Goal: Task Accomplishment & Management: Use online tool/utility

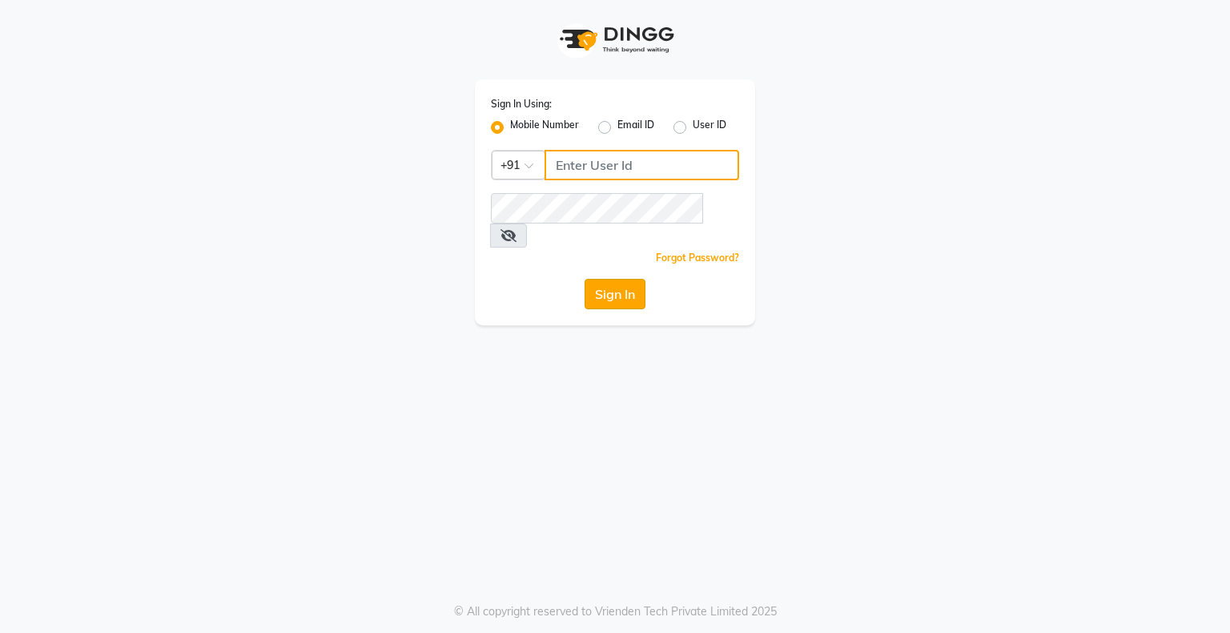
type input "8070368871"
click at [625, 279] on button "Sign In" at bounding box center [615, 294] width 61 height 30
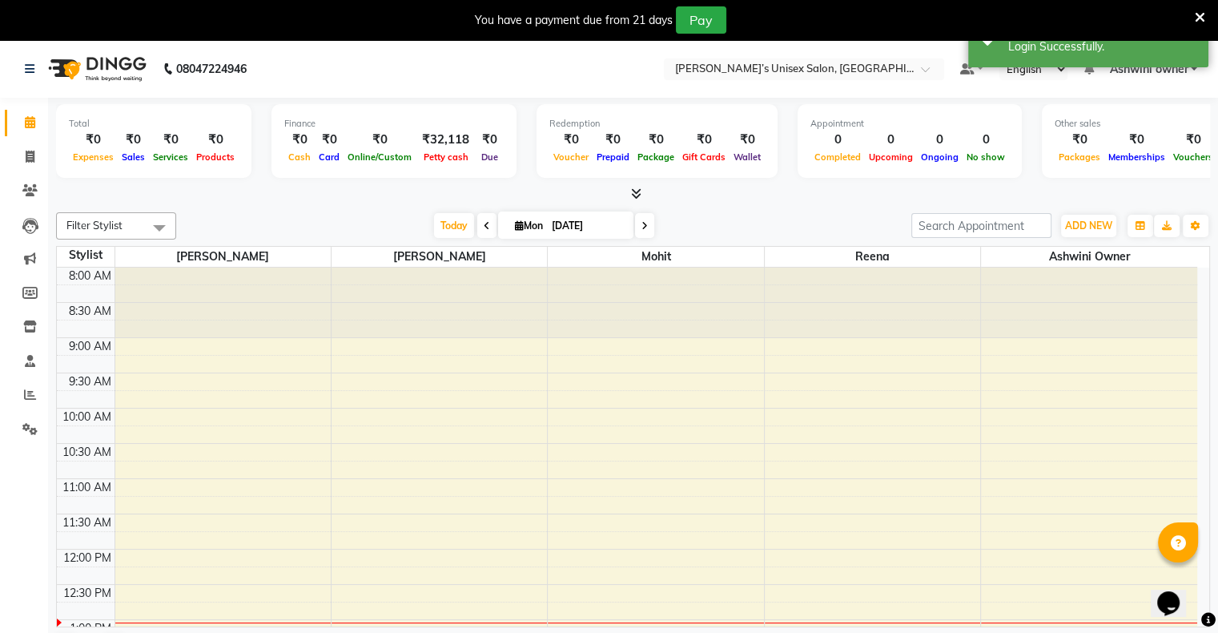
click at [1201, 17] on icon at bounding box center [1200, 17] width 10 height 14
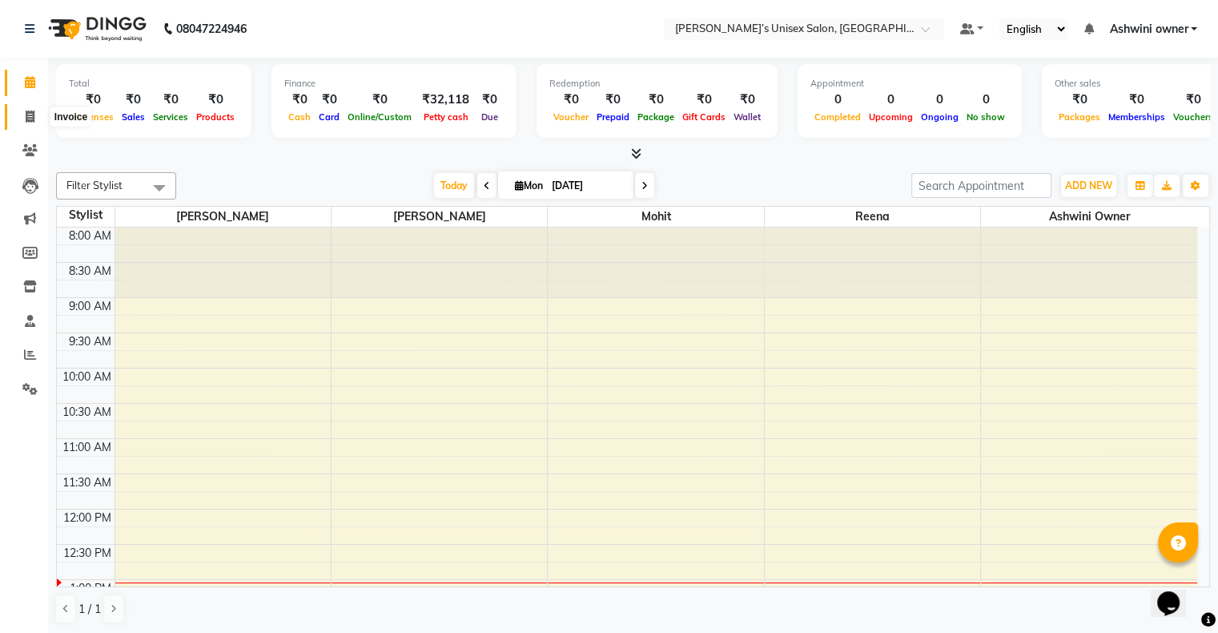
click at [28, 111] on icon at bounding box center [30, 117] width 9 height 12
select select "service"
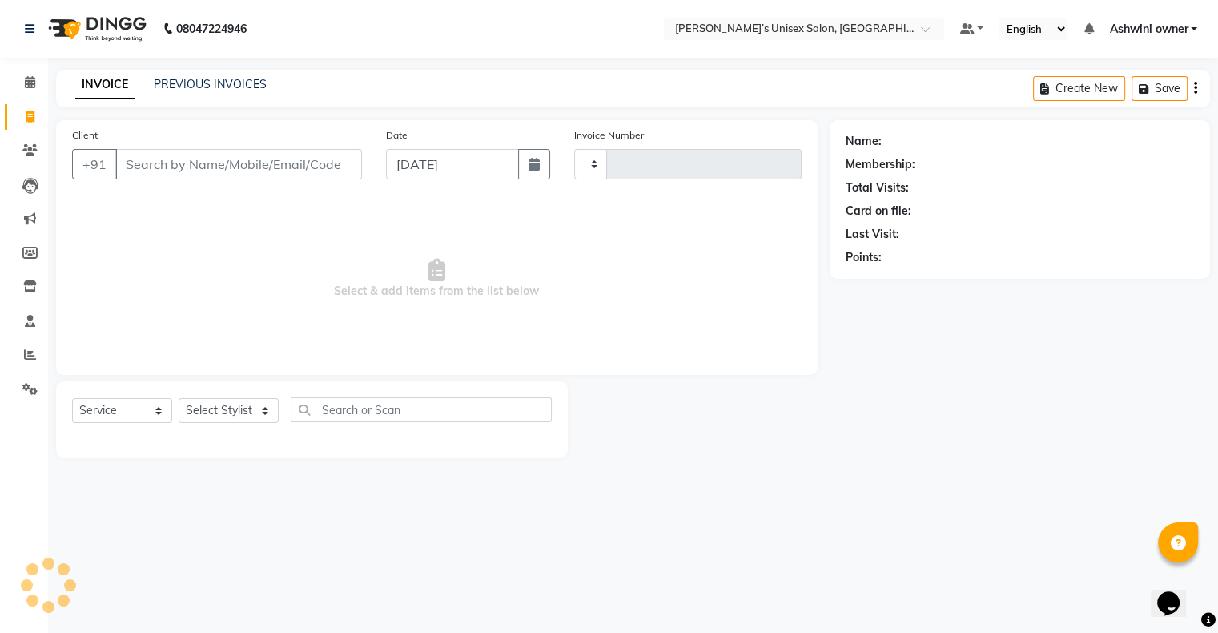
type input "0590"
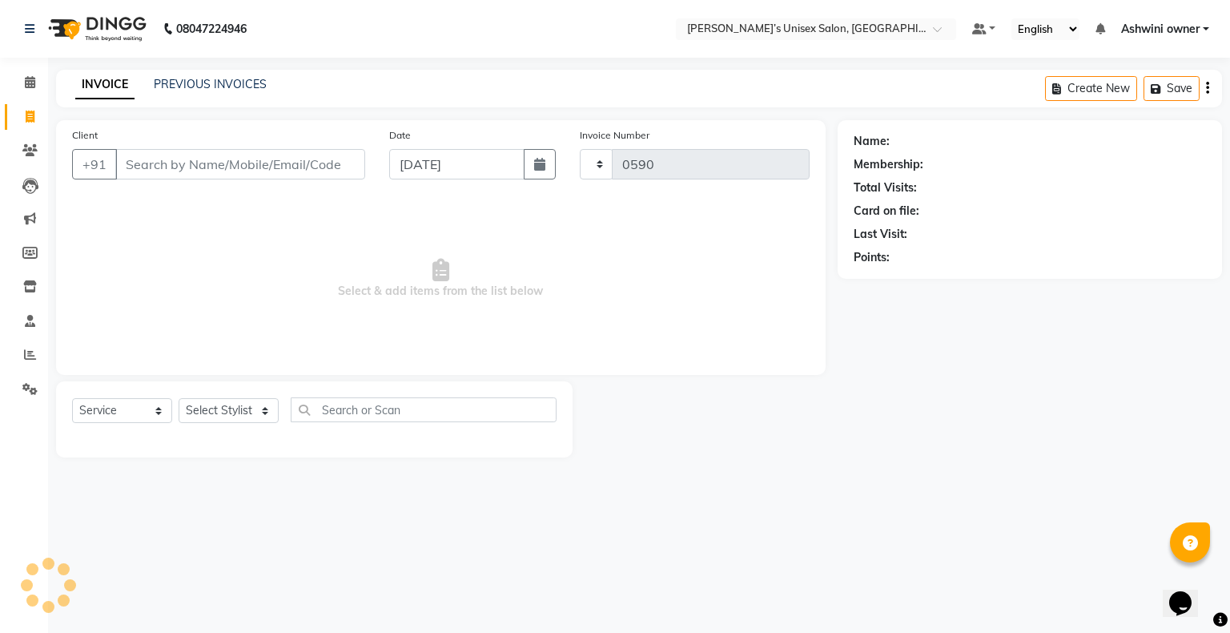
select select "8735"
click at [26, 347] on span at bounding box center [30, 355] width 28 height 18
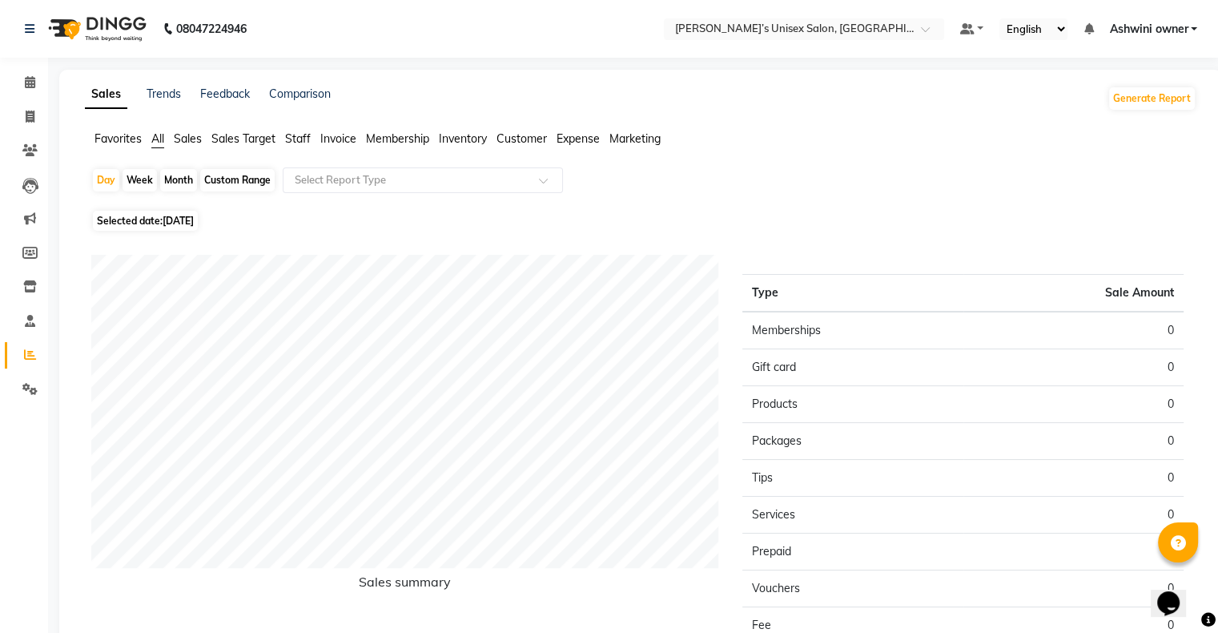
click at [177, 223] on span "[DATE]" at bounding box center [178, 221] width 31 height 12
select select "9"
select select "2025"
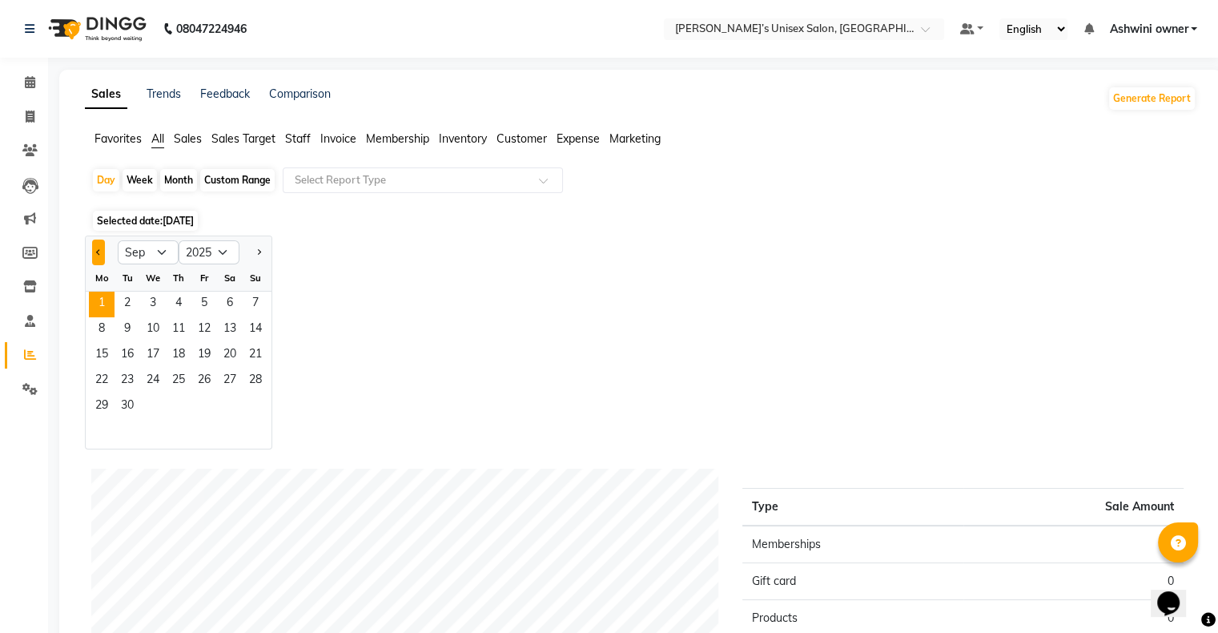
click at [92, 242] on button "Previous month" at bounding box center [98, 252] width 13 height 26
select select "8"
click at [174, 183] on div "Month" at bounding box center [178, 180] width 37 height 22
select select "9"
select select "2025"
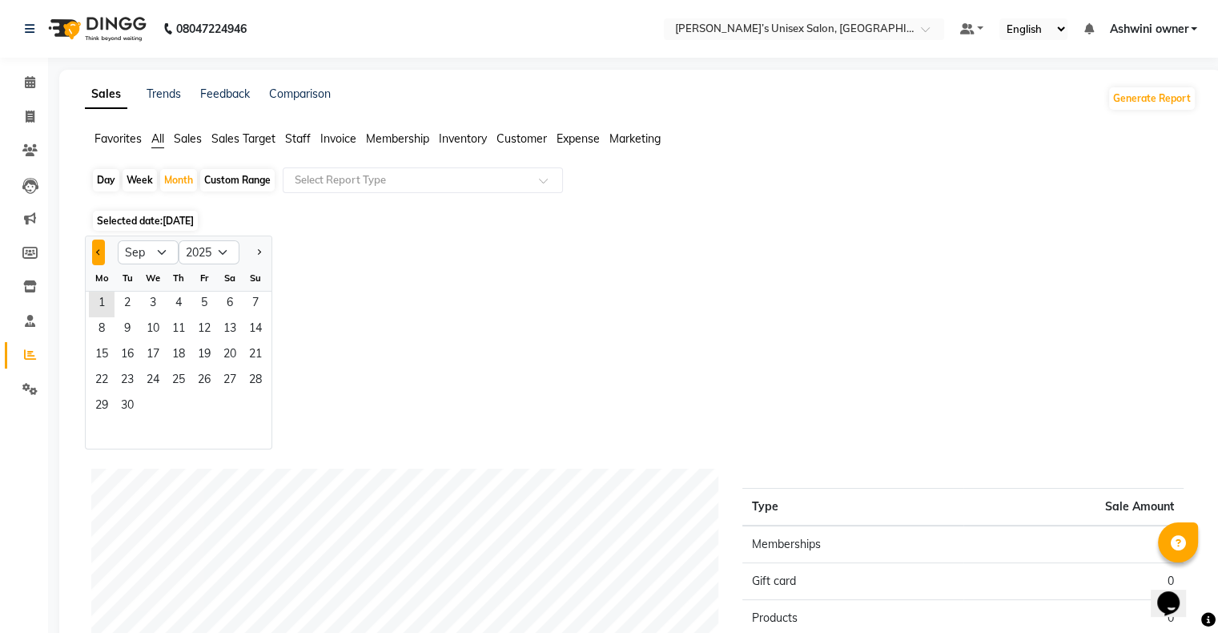
click at [101, 248] on button "Previous month" at bounding box center [98, 252] width 13 height 26
select select "8"
click at [197, 297] on span "1" at bounding box center [204, 305] width 26 height 26
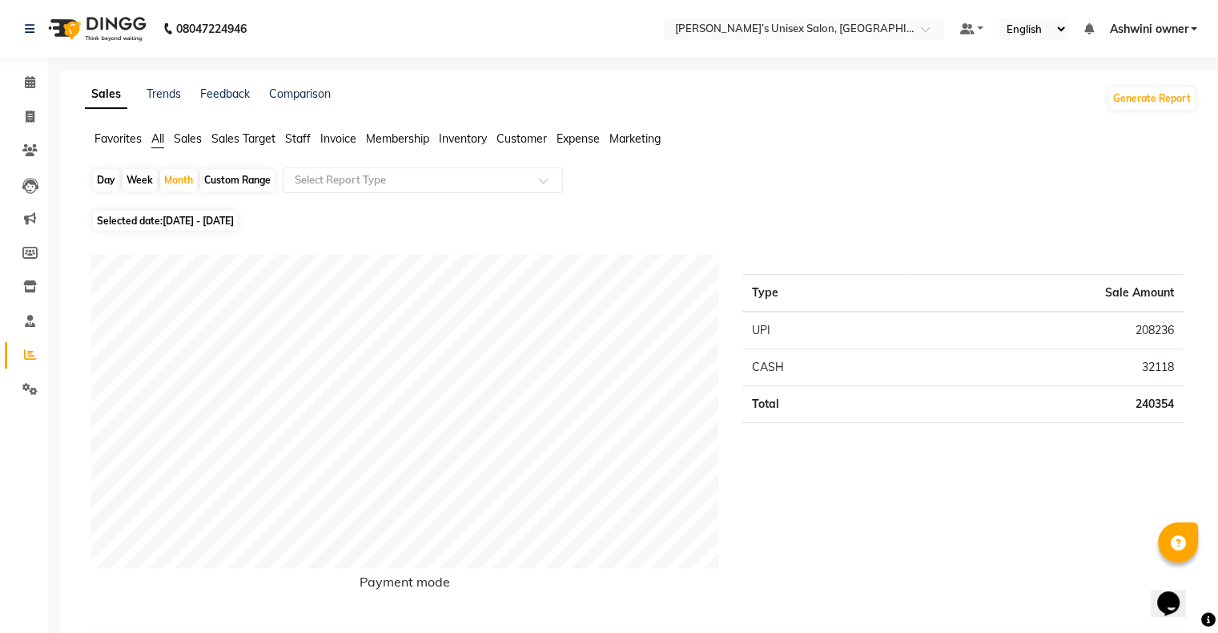
click at [204, 221] on span "[DATE] - [DATE]" at bounding box center [198, 221] width 71 height 12
select select "8"
select select "2025"
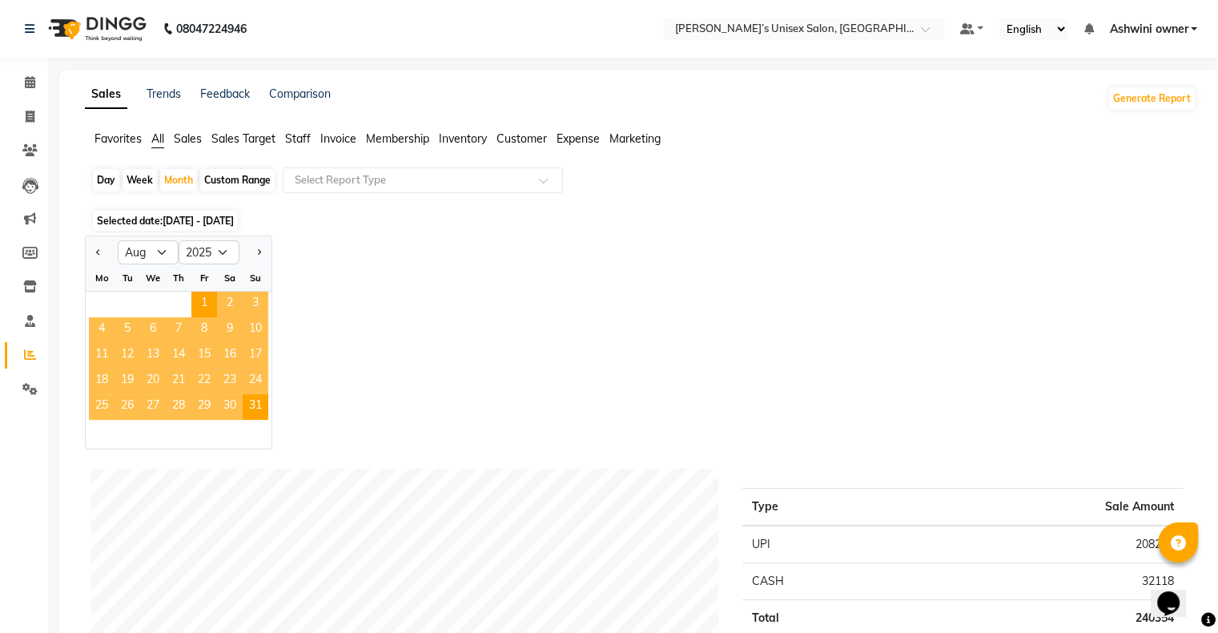
click at [106, 178] on div "Day" at bounding box center [106, 180] width 26 height 22
select select "8"
select select "2025"
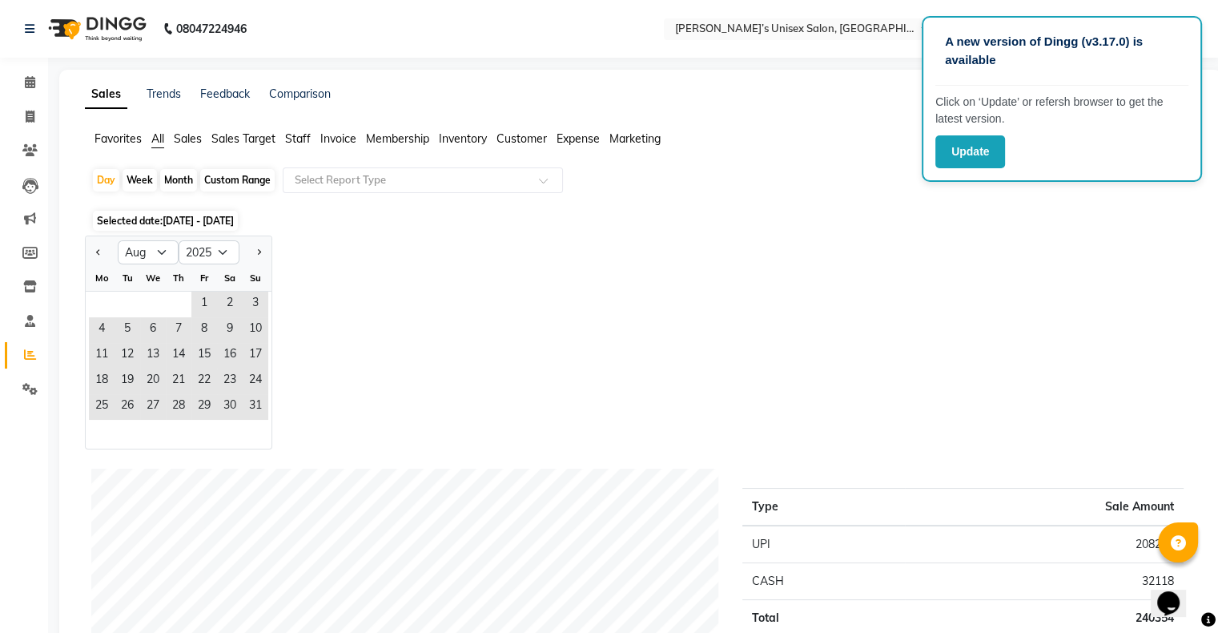
click at [359, 340] on div "Jan Feb Mar Apr May Jun [DATE] Aug Sep Oct Nov [DATE] 2016 2017 2018 2019 2020 …" at bounding box center [641, 342] width 1112 height 214
click at [954, 156] on button "Update" at bounding box center [971, 151] width 70 height 33
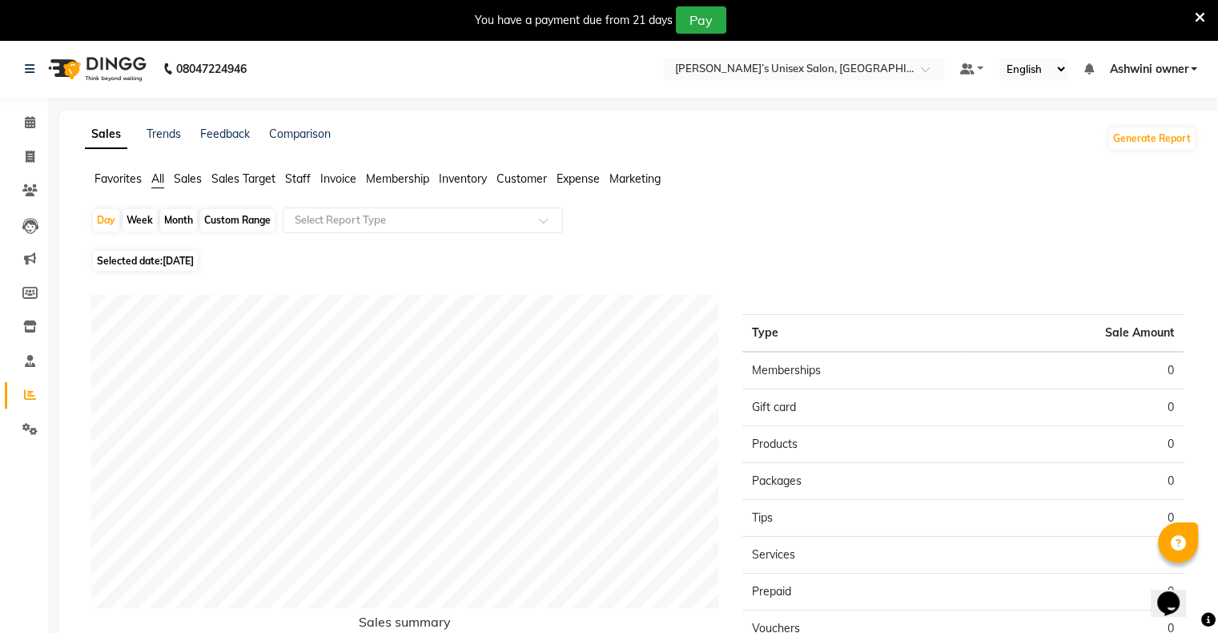
click at [182, 264] on span "[DATE]" at bounding box center [178, 261] width 31 height 12
select select "9"
select select "2025"
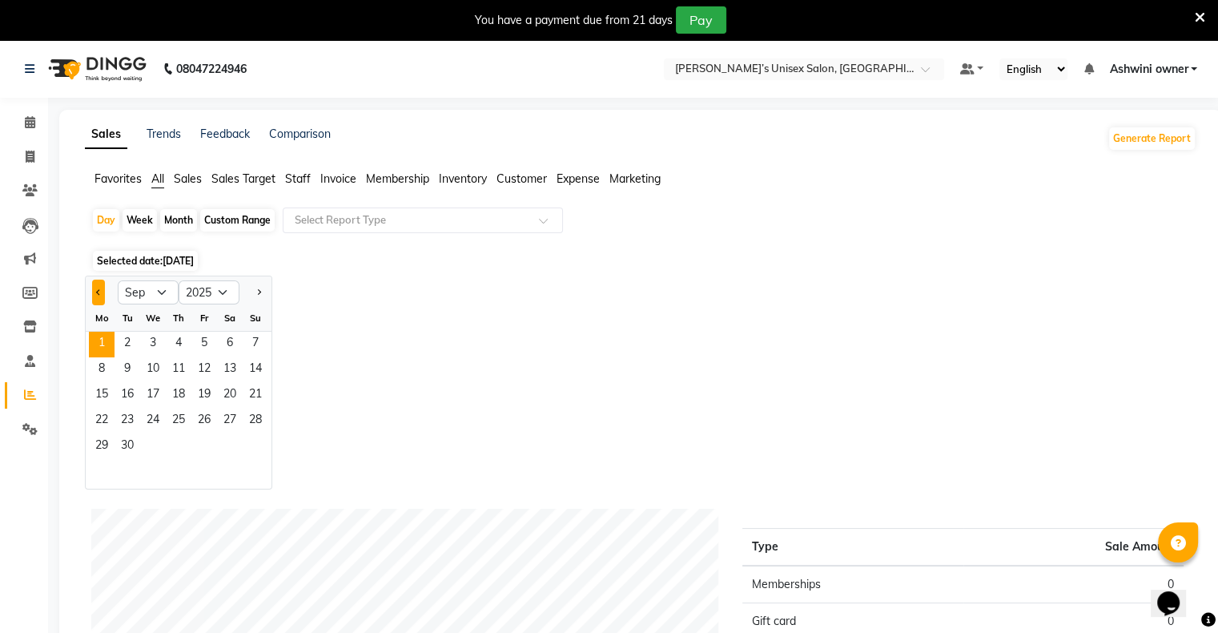
click at [94, 292] on button "Previous month" at bounding box center [98, 293] width 13 height 26
select select "8"
click at [231, 442] on span "30" at bounding box center [230, 447] width 26 height 26
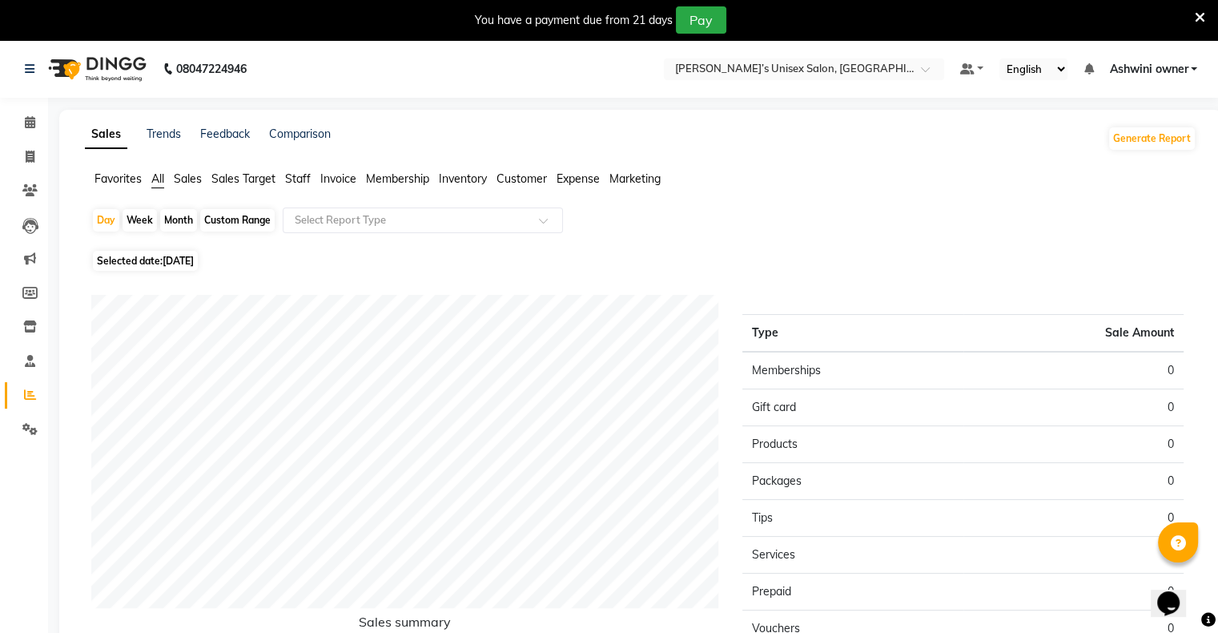
click at [183, 264] on span "30-08-2025" at bounding box center [178, 261] width 31 height 12
select select "8"
select select "2025"
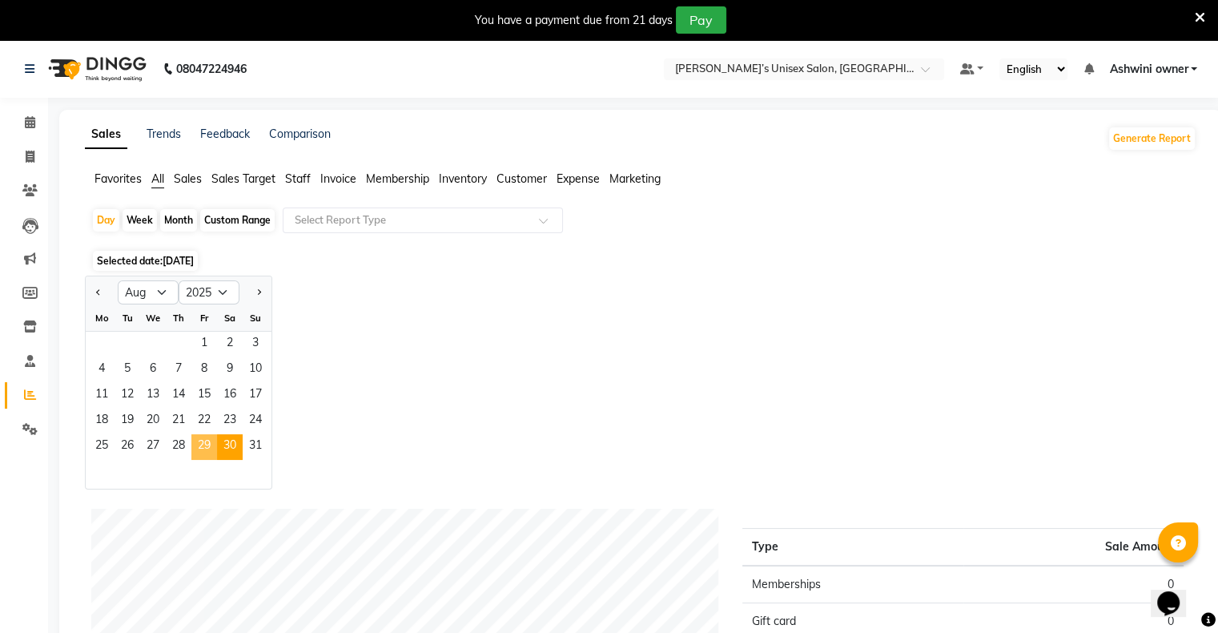
click at [193, 444] on span "29" at bounding box center [204, 447] width 26 height 26
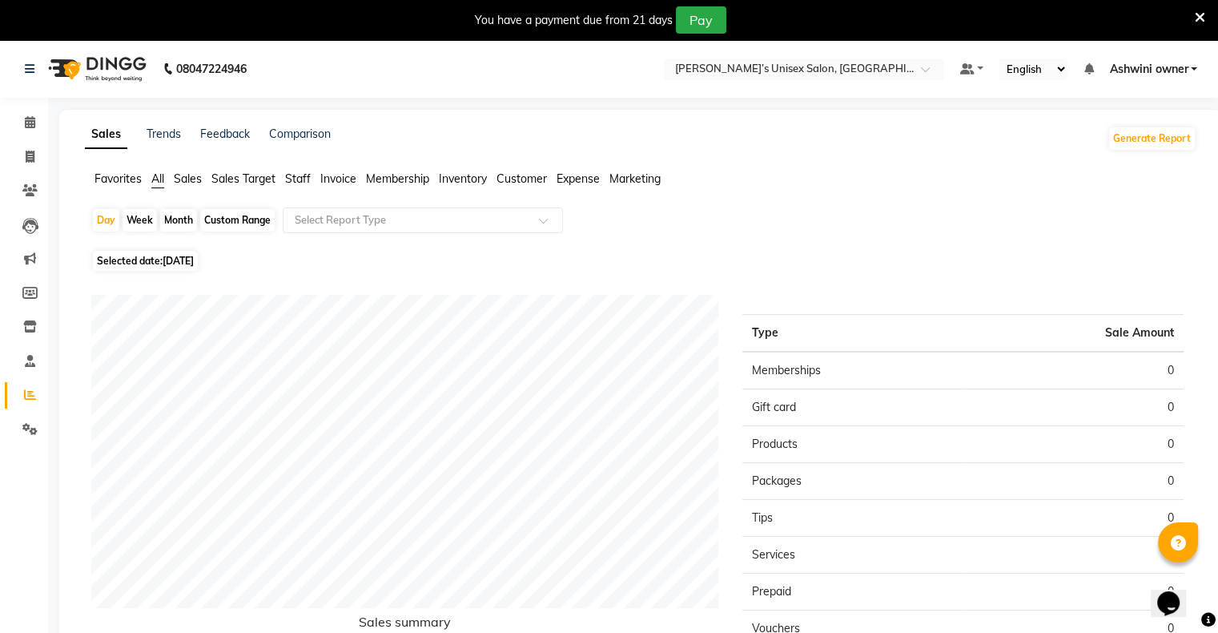
click at [186, 255] on span "29-08-2025" at bounding box center [178, 261] width 31 height 12
select select "8"
select select "2025"
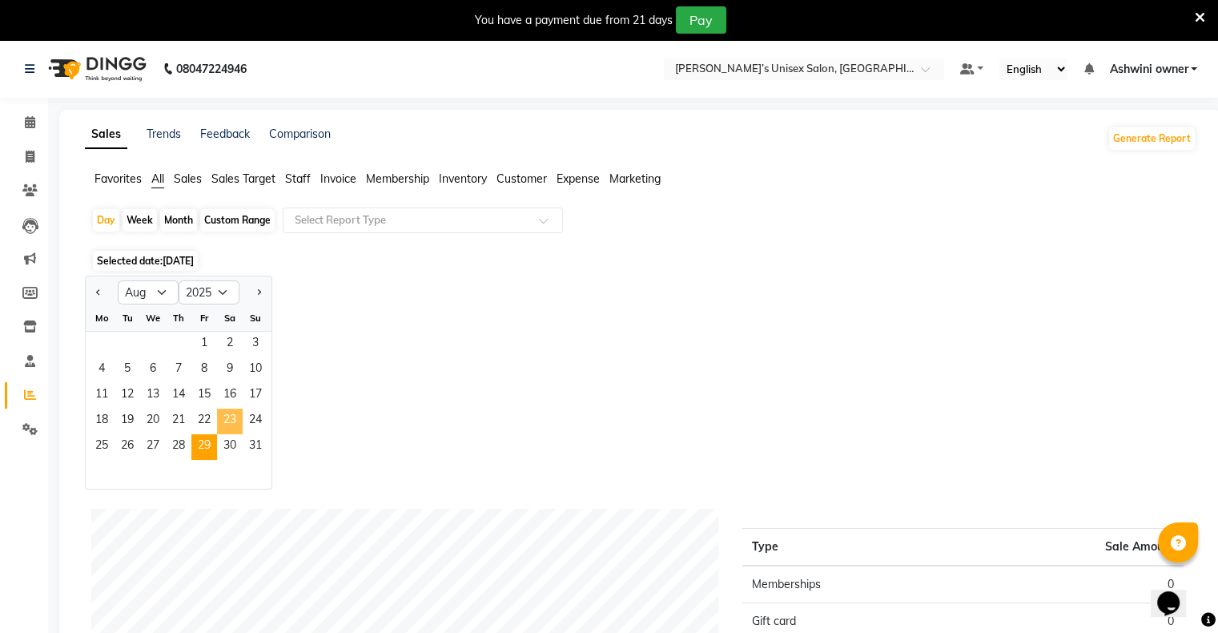
click at [221, 418] on span "23" at bounding box center [230, 421] width 26 height 26
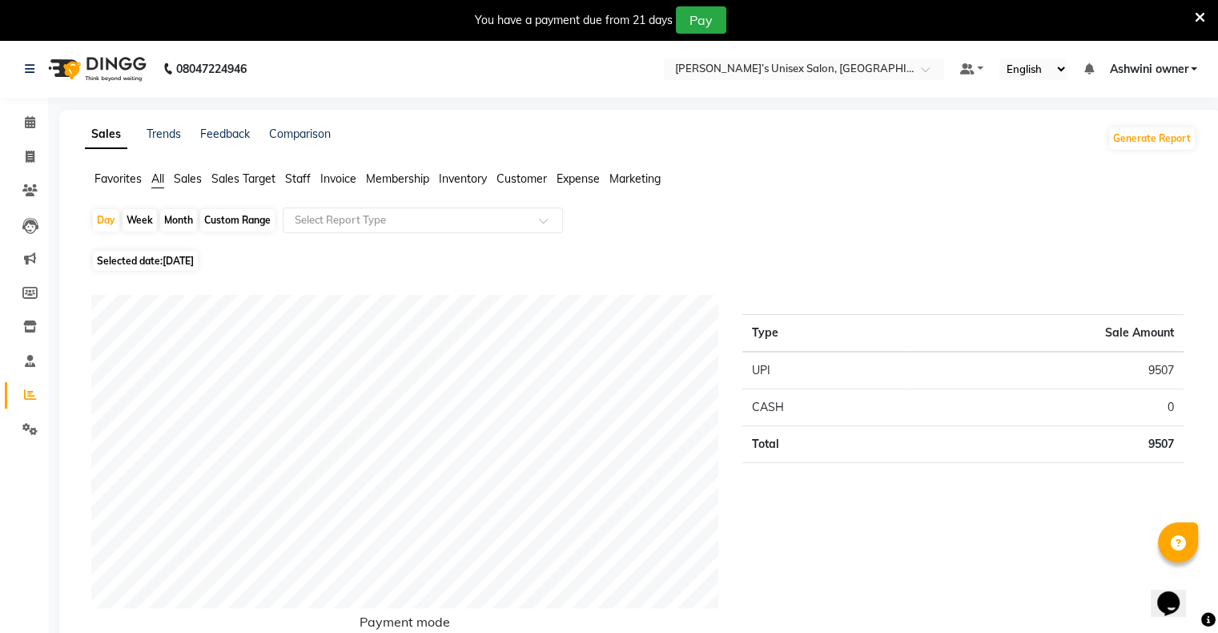
click at [185, 261] on span "23-08-2025" at bounding box center [178, 261] width 31 height 12
select select "8"
select select "2025"
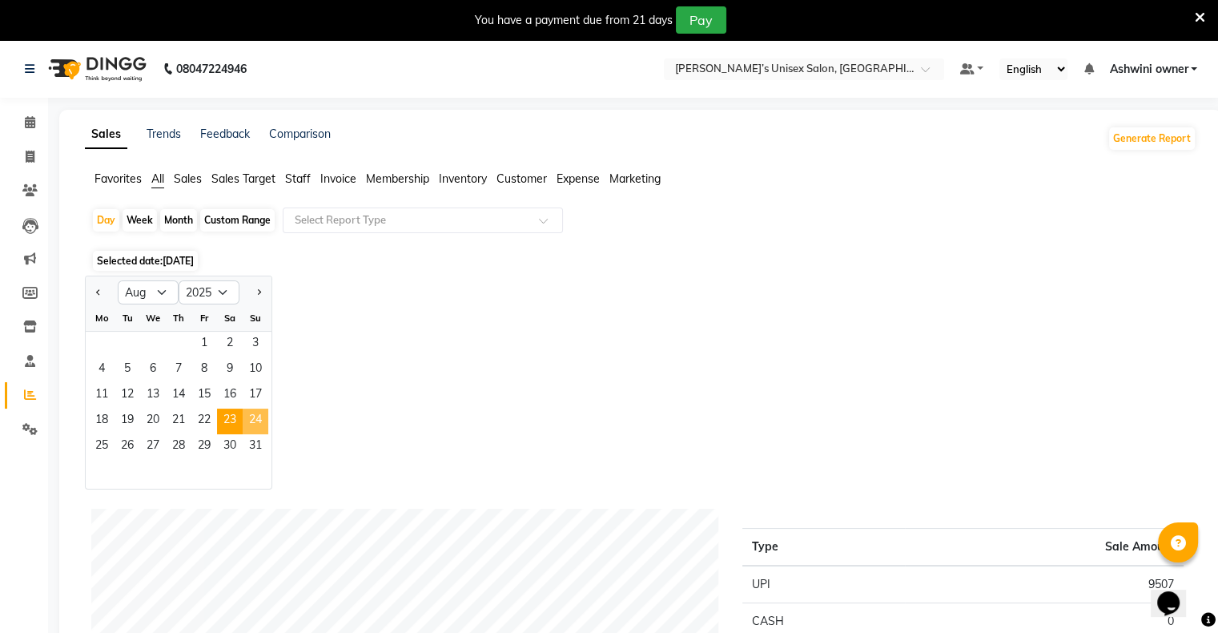
click at [263, 422] on span "24" at bounding box center [256, 421] width 26 height 26
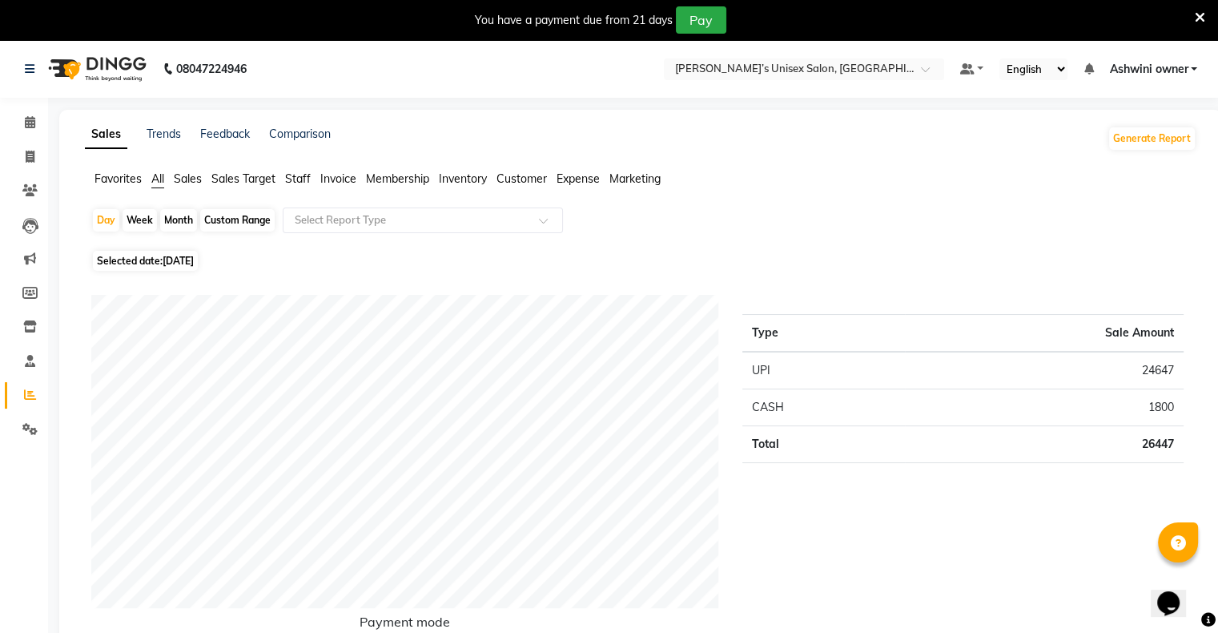
click at [194, 258] on span "24-08-2025" at bounding box center [178, 261] width 31 height 12
select select "8"
select select "2025"
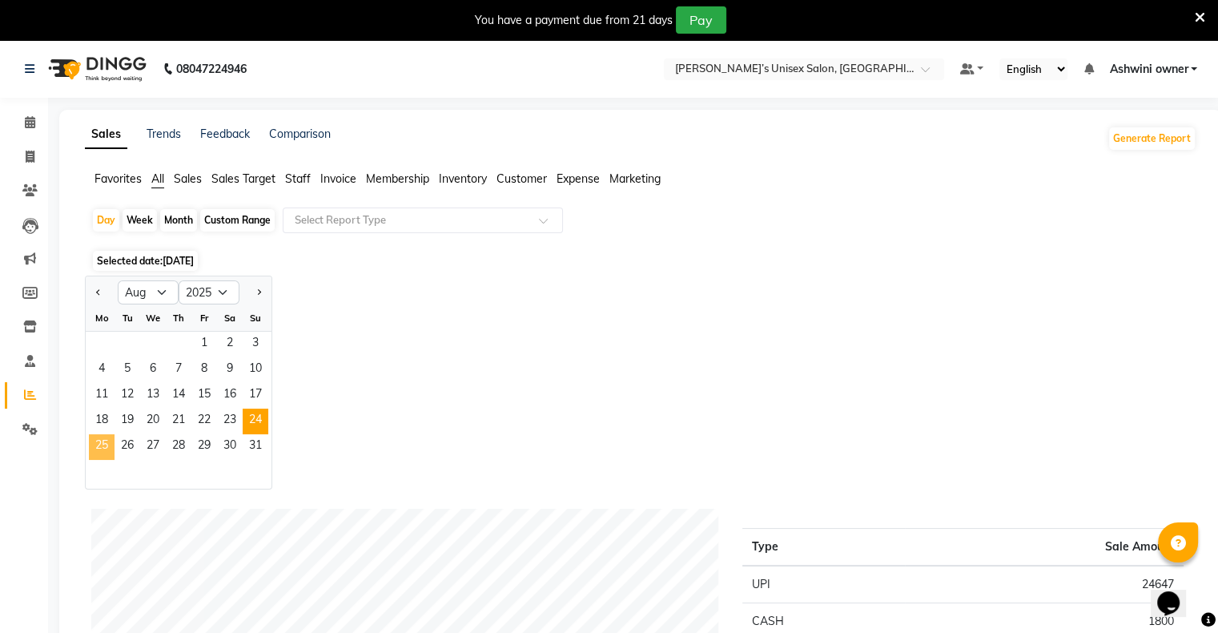
click at [102, 437] on span "25" at bounding box center [102, 447] width 26 height 26
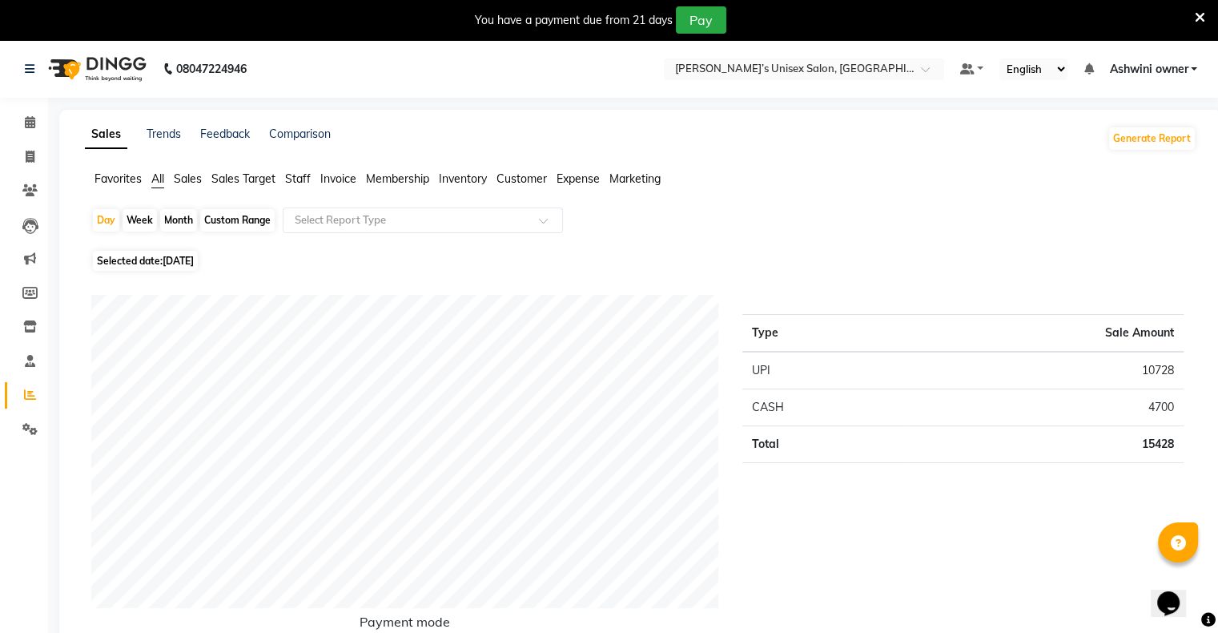
click at [183, 264] on span "25-08-2025" at bounding box center [178, 261] width 31 height 12
select select "8"
select select "2025"
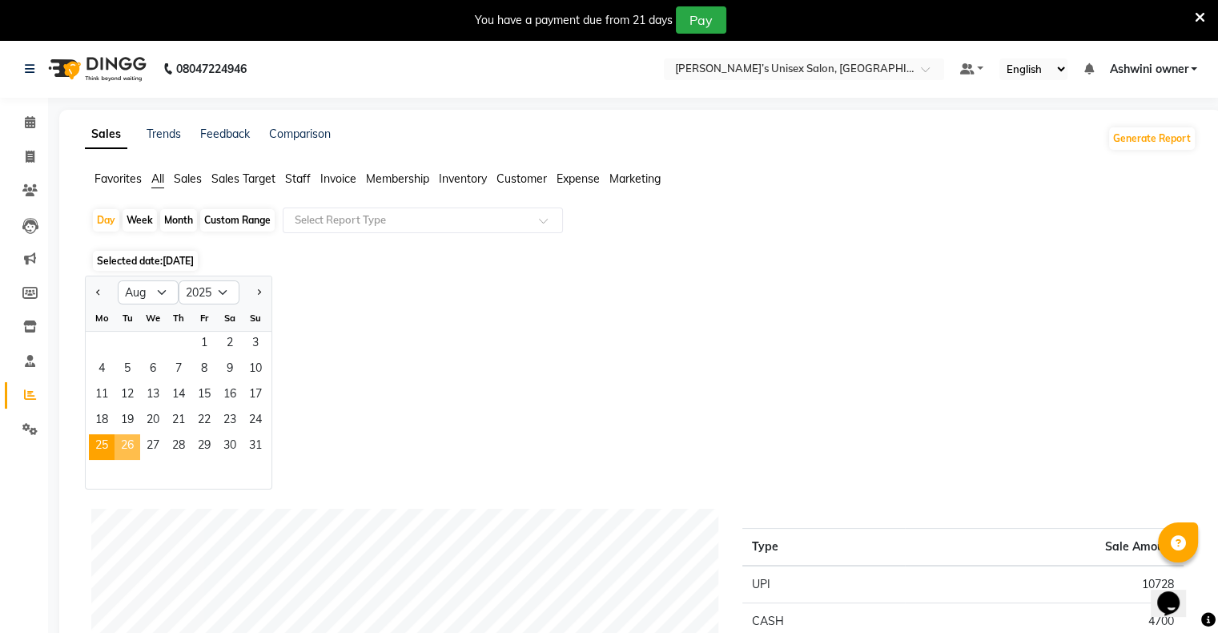
click at [135, 446] on span "26" at bounding box center [128, 447] width 26 height 26
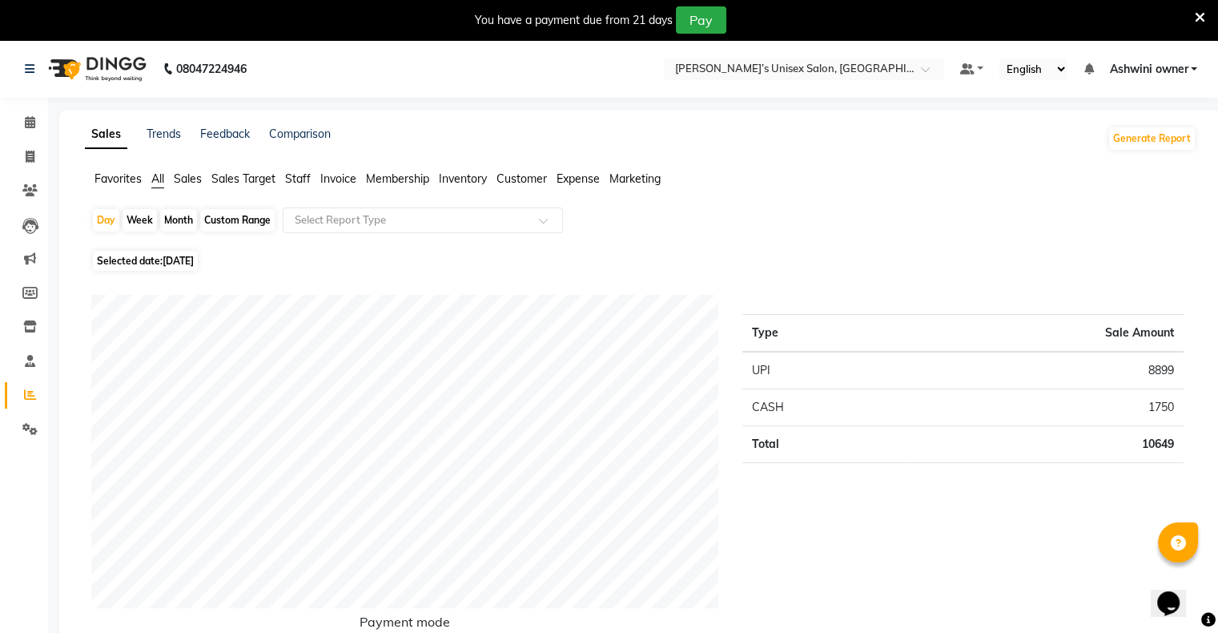
click at [181, 261] on span "26-08-2025" at bounding box center [178, 261] width 31 height 12
select select "8"
select select "2025"
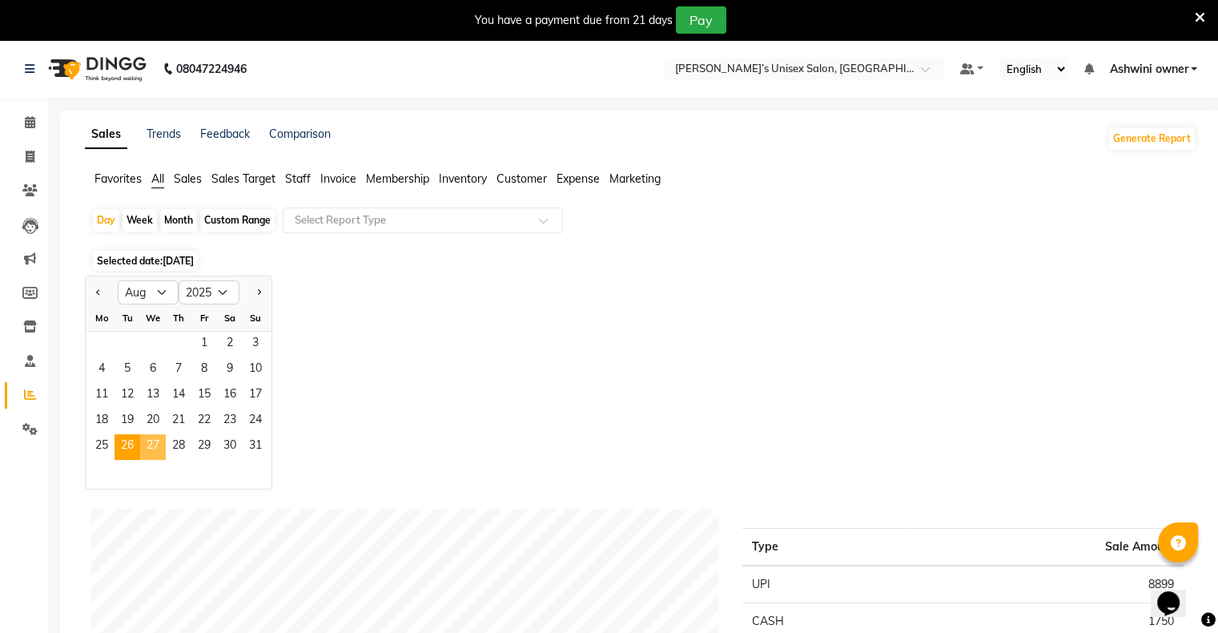
click at [155, 441] on span "27" at bounding box center [153, 447] width 26 height 26
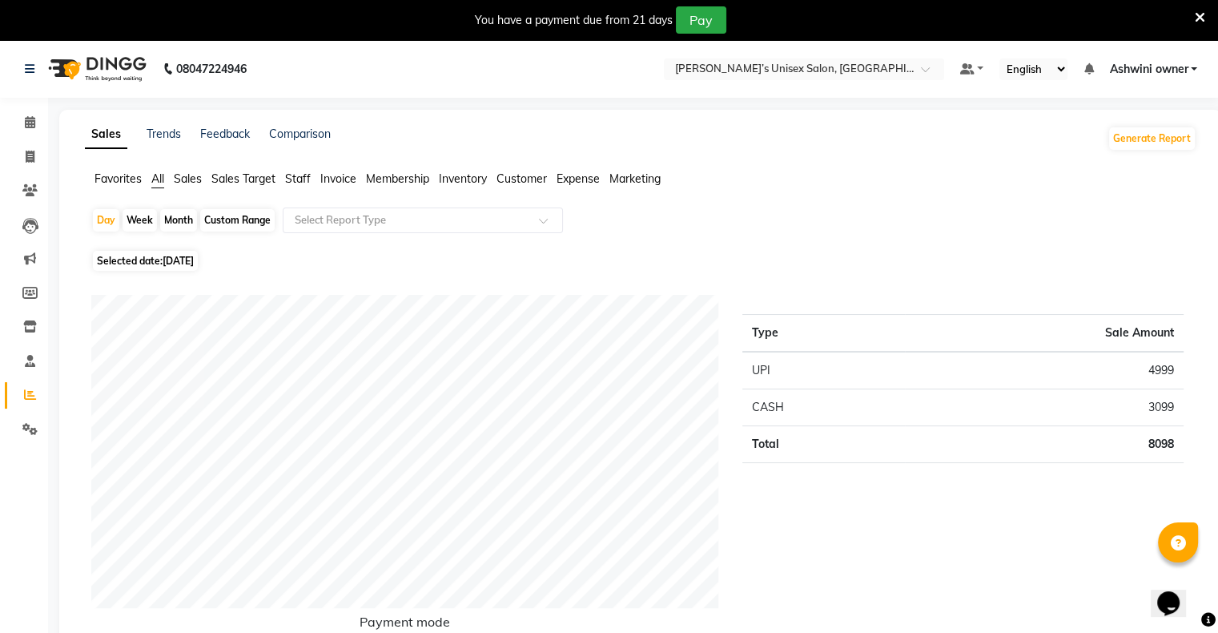
click at [181, 260] on span "27-08-2025" at bounding box center [178, 261] width 31 height 12
select select "8"
select select "2025"
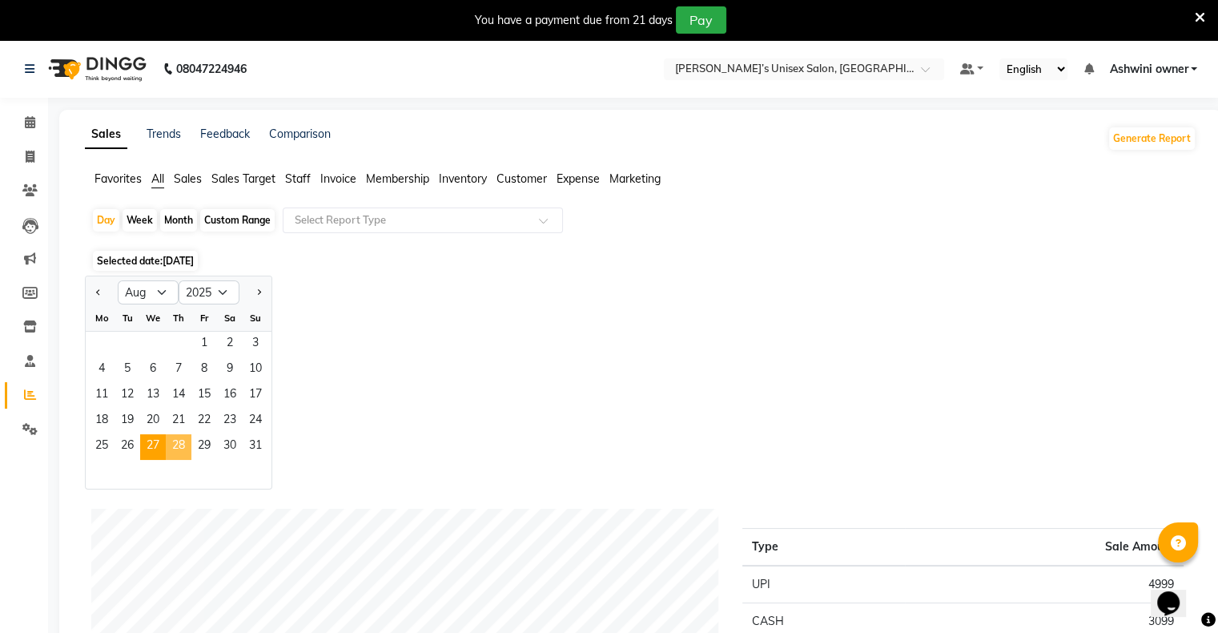
click at [179, 444] on span "28" at bounding box center [179, 447] width 26 height 26
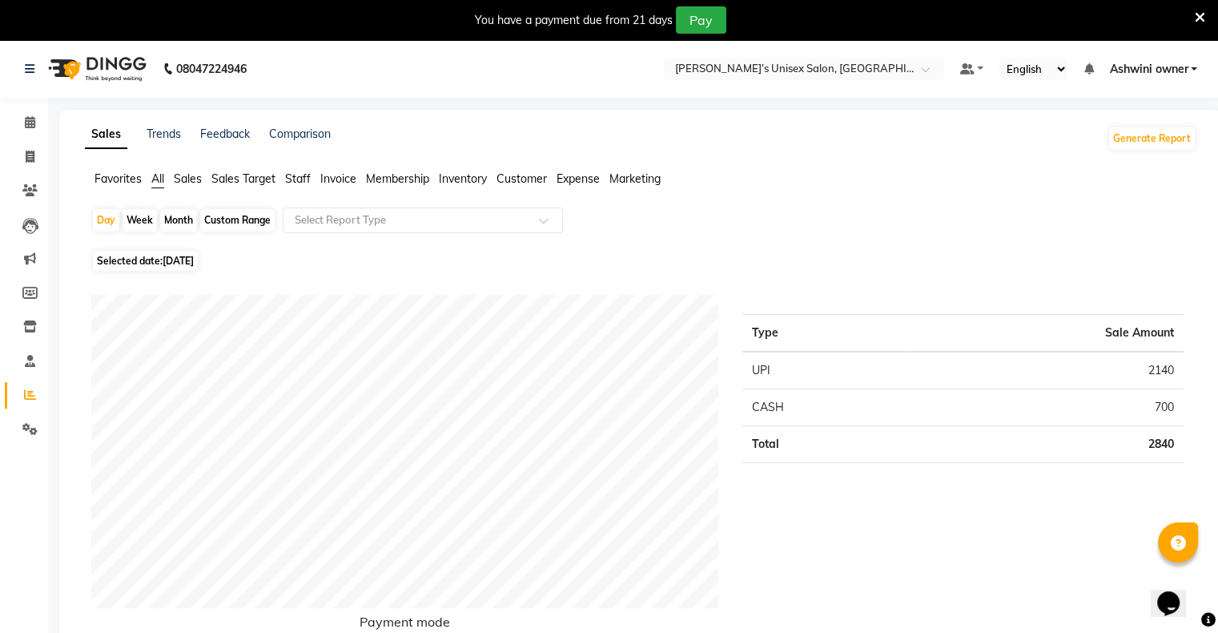
click at [194, 257] on span "28-08-2025" at bounding box center [178, 261] width 31 height 12
select select "8"
select select "2025"
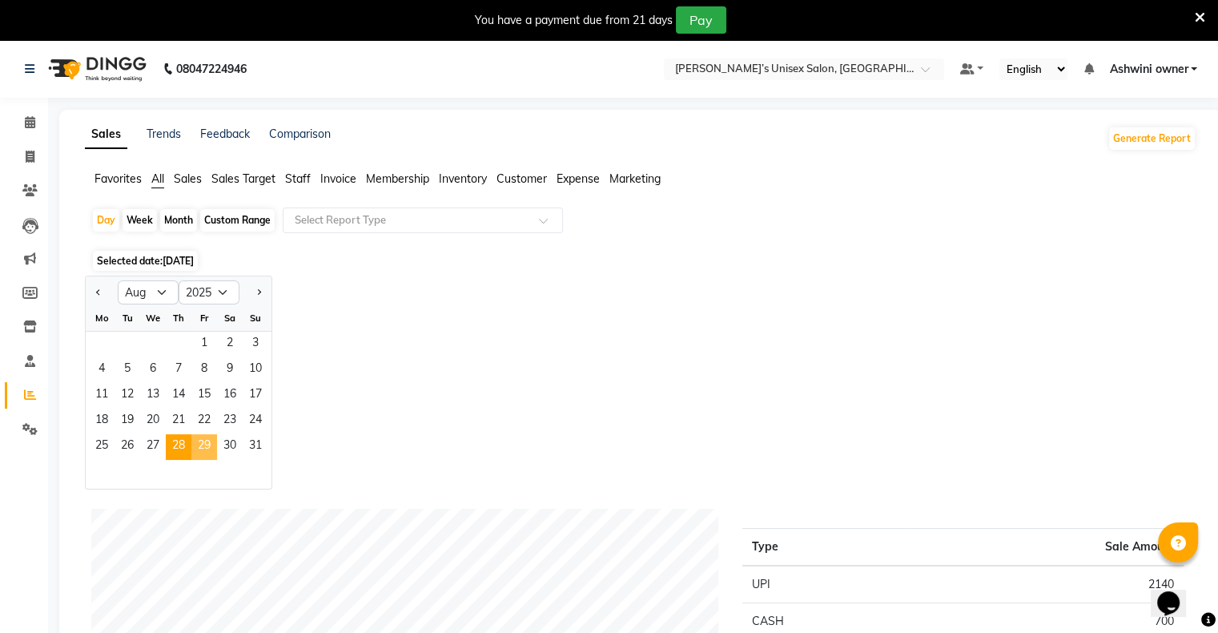
click at [209, 448] on span "29" at bounding box center [204, 447] width 26 height 26
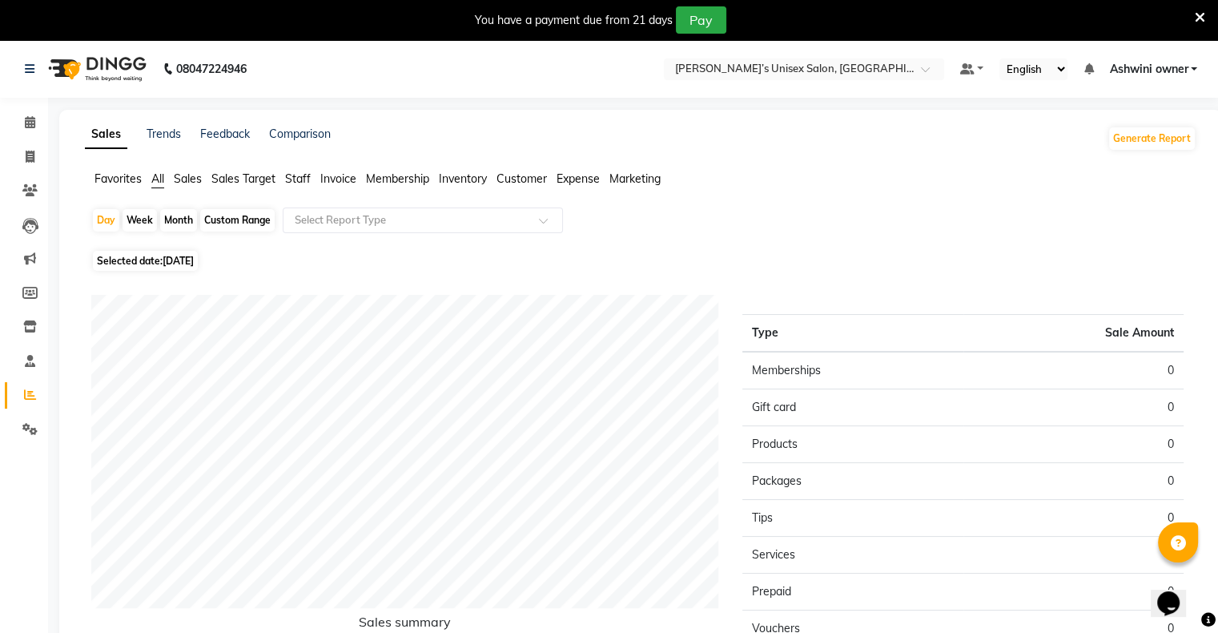
click at [1195, 21] on icon at bounding box center [1200, 17] width 10 height 14
click at [1195, 61] on link "Ashwini owner" at bounding box center [1153, 69] width 88 height 17
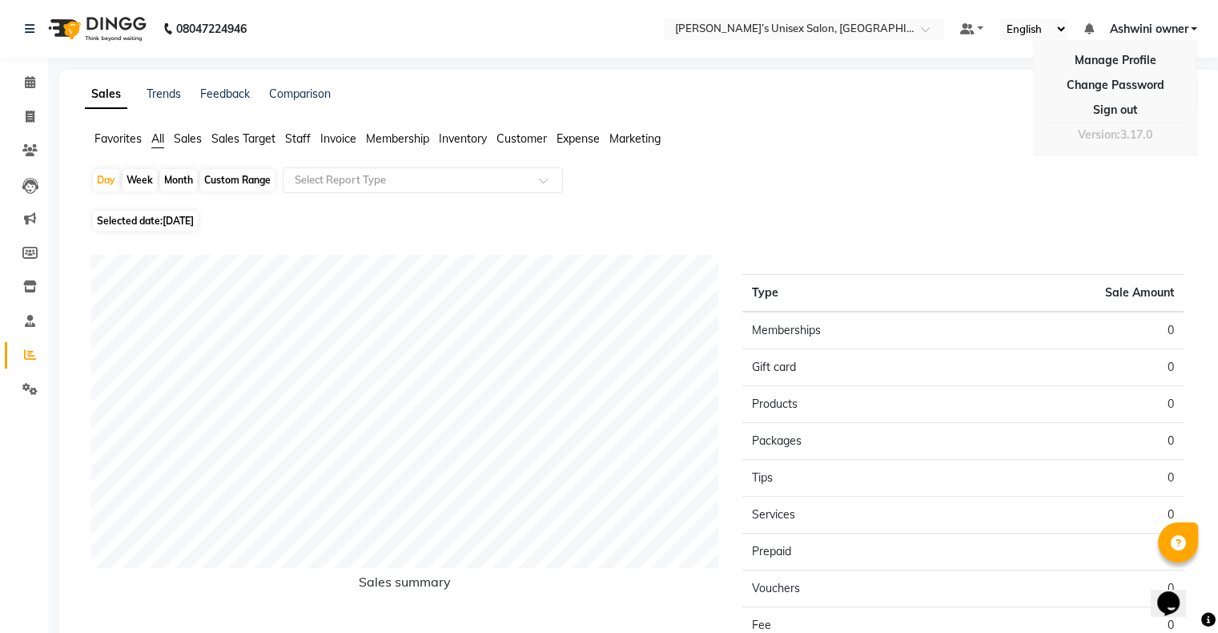
click at [984, 174] on div "Day Week Month Custom Range Select Report Type" at bounding box center [640, 186] width 1099 height 38
click at [29, 115] on icon at bounding box center [30, 117] width 9 height 12
select select "8735"
select select "service"
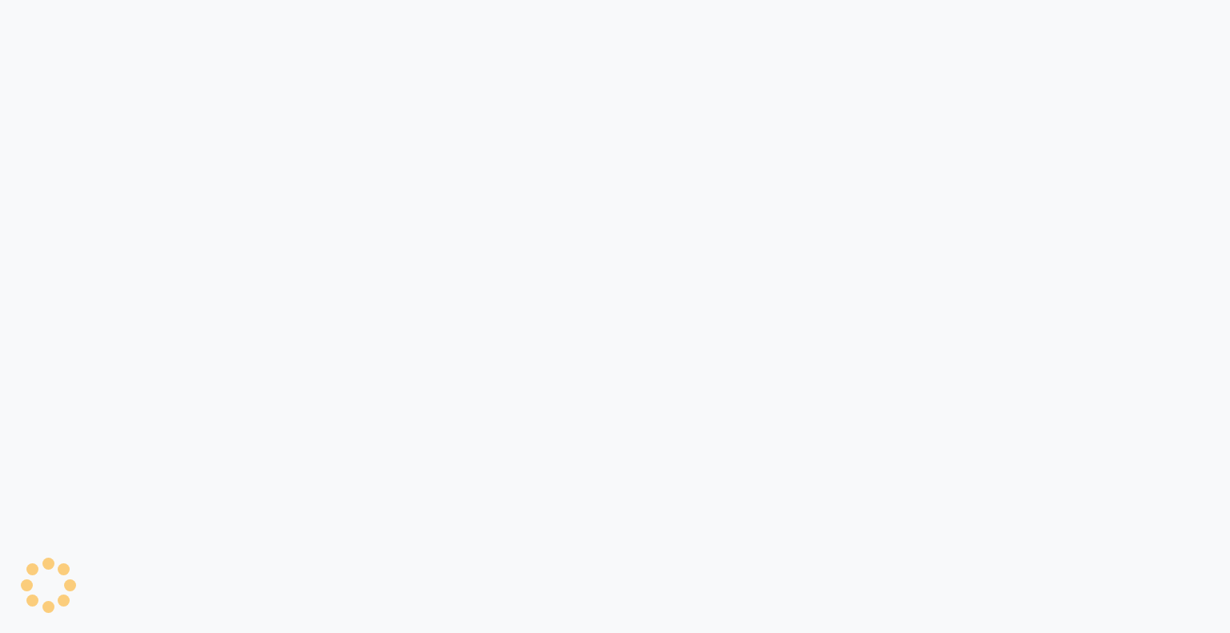
select select "service"
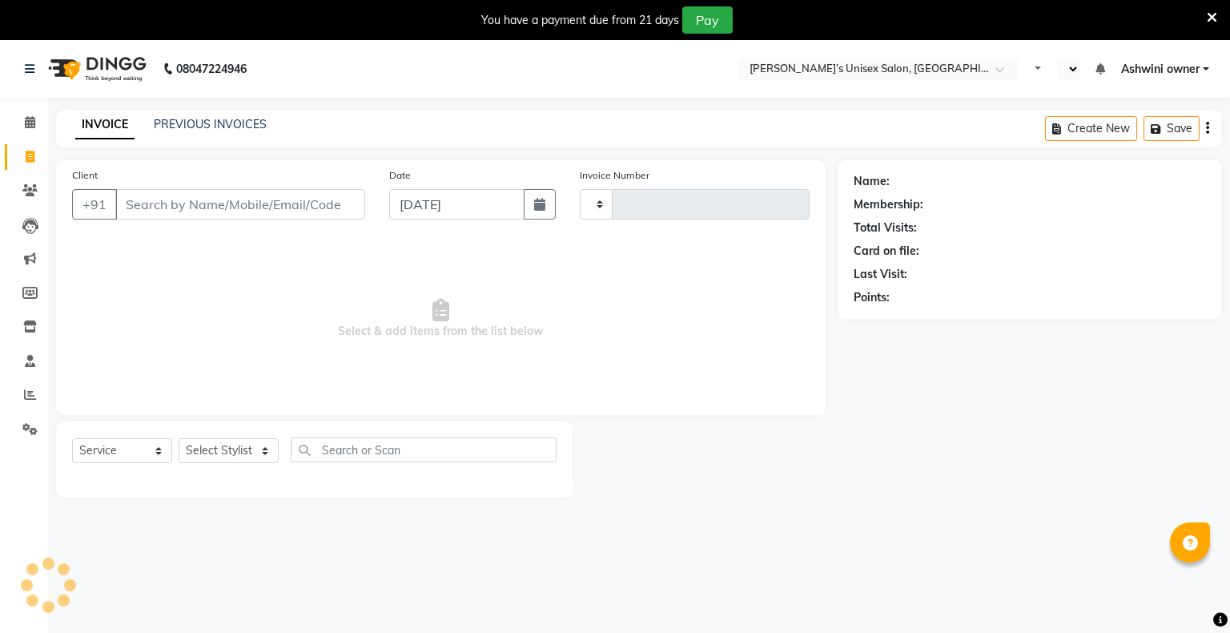
select select "en"
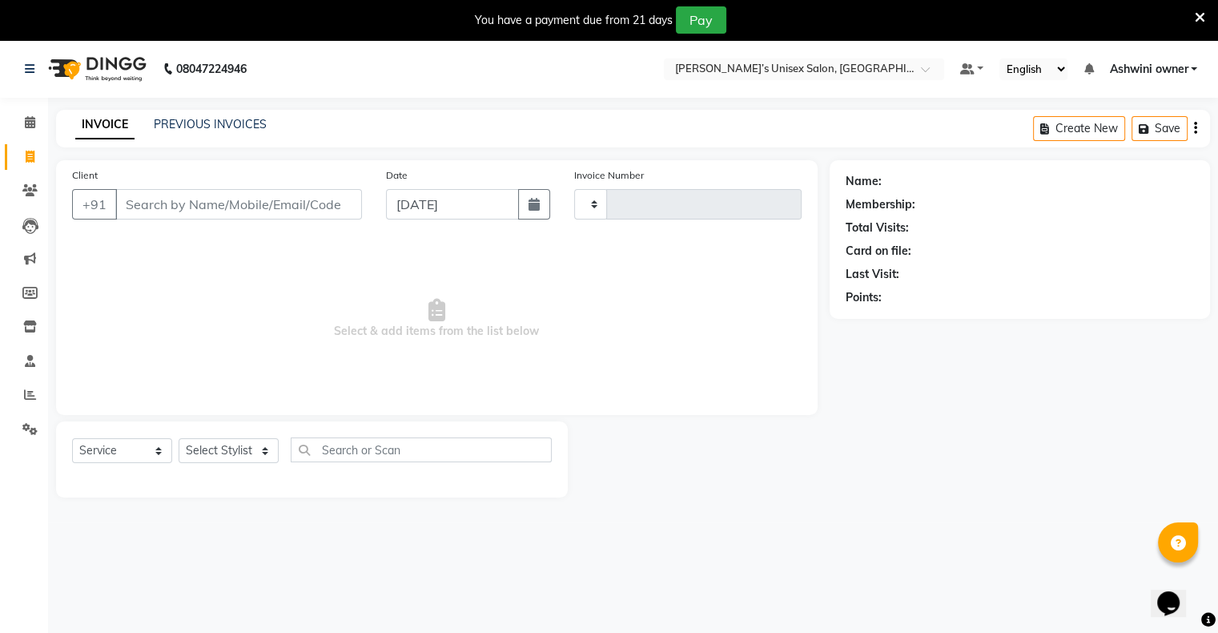
type input "0590"
select select "8735"
click at [1196, 18] on icon at bounding box center [1200, 17] width 10 height 14
